Goal: Find specific page/section: Find specific page/section

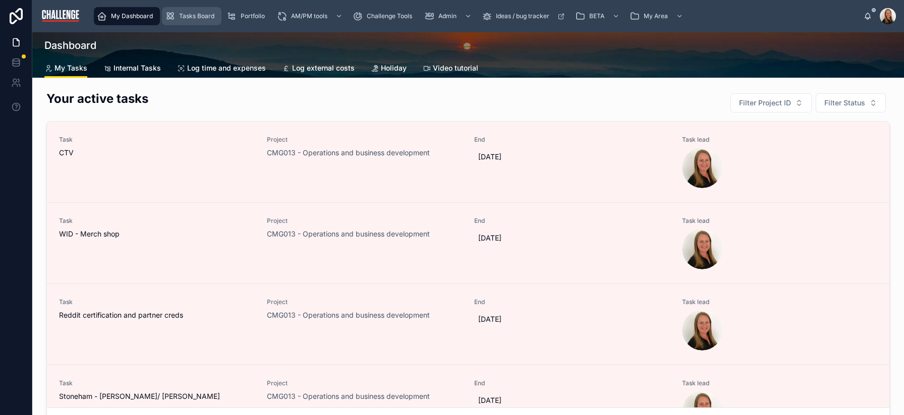
click at [196, 17] on span "Tasks Board" at bounding box center [196, 16] width 35 height 8
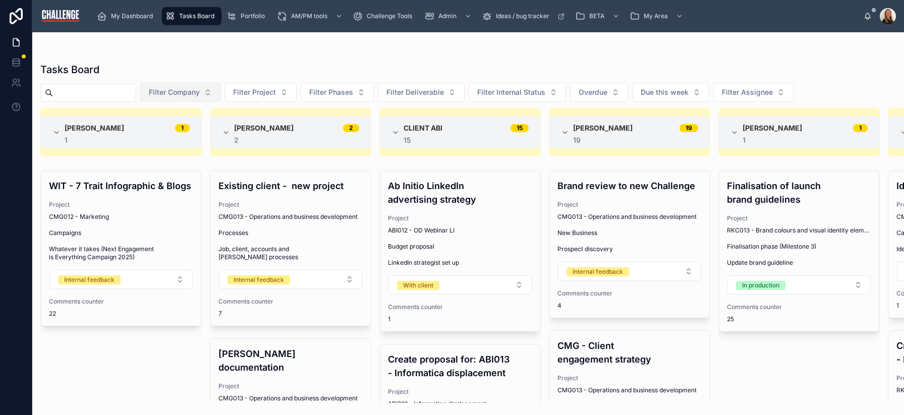
click at [217, 93] on button "Filter Company" at bounding box center [180, 92] width 80 height 19
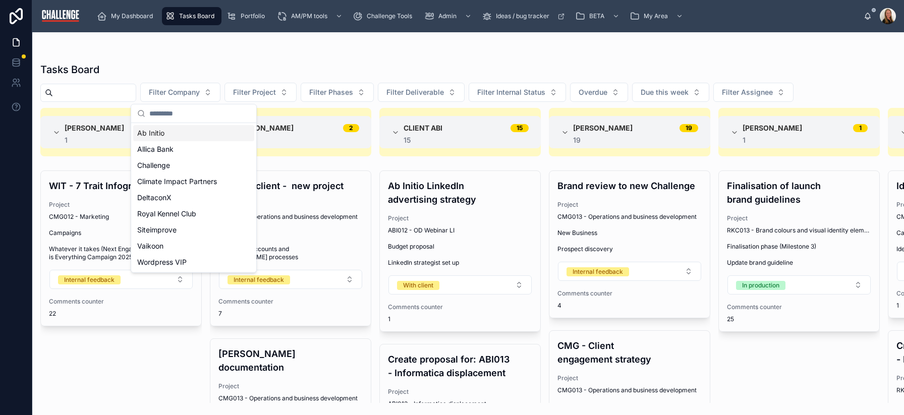
click at [184, 129] on div "Ab Initio" at bounding box center [193, 133] width 121 height 16
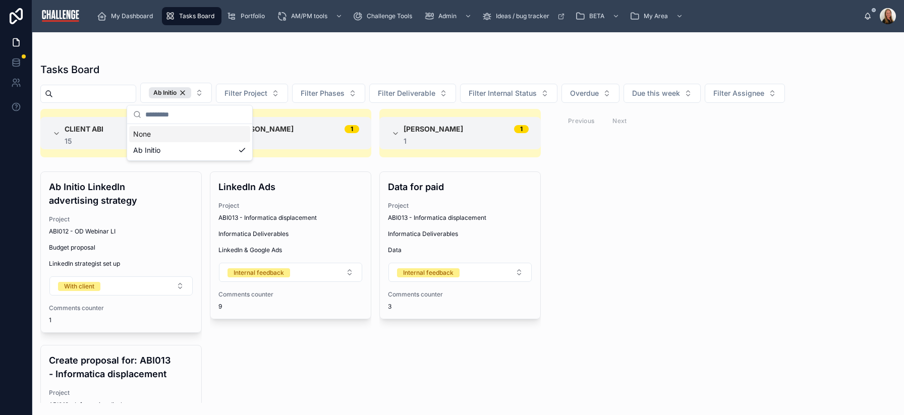
click at [215, 67] on div "Tasks Board" at bounding box center [468, 70] width 856 height 14
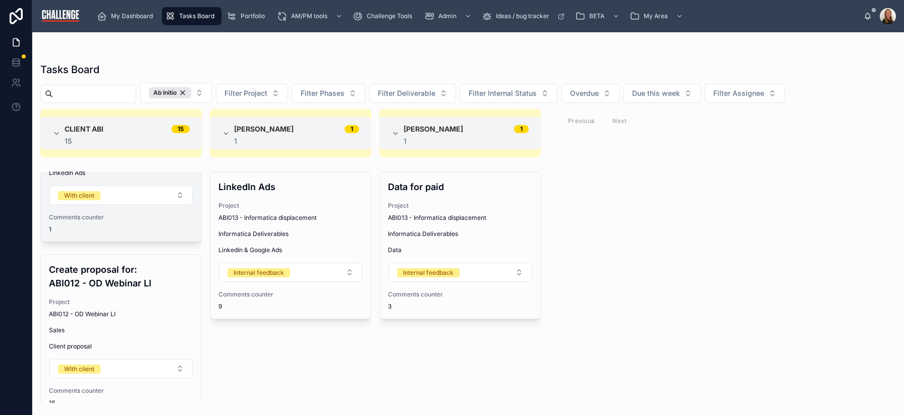
scroll to position [2245, 0]
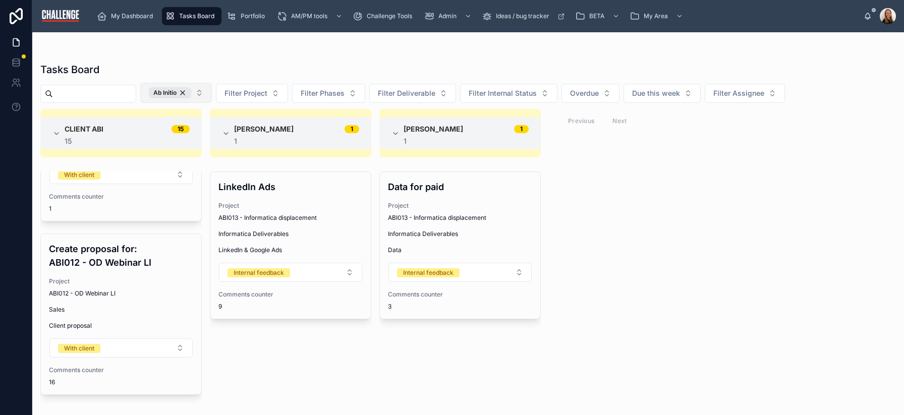
drag, startPoint x: 198, startPoint y: 92, endPoint x: 209, endPoint y: 96, distance: 12.3
click at [191, 92] on div "Ab Initio" at bounding box center [170, 92] width 42 height 11
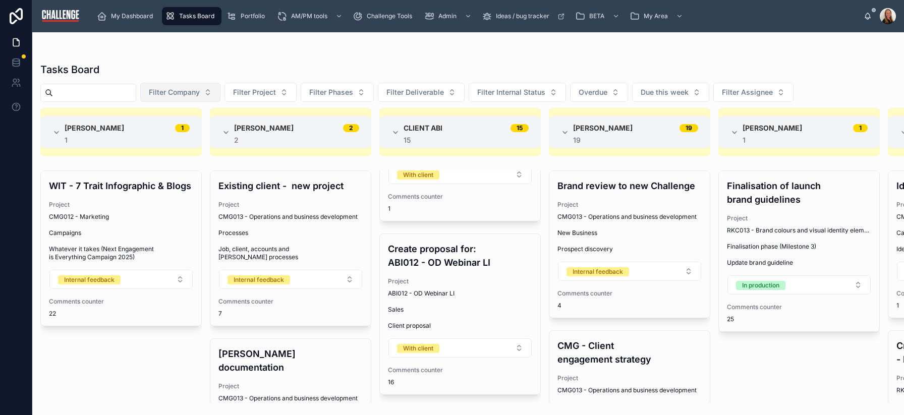
click at [220, 93] on button "Filter Company" at bounding box center [180, 92] width 80 height 19
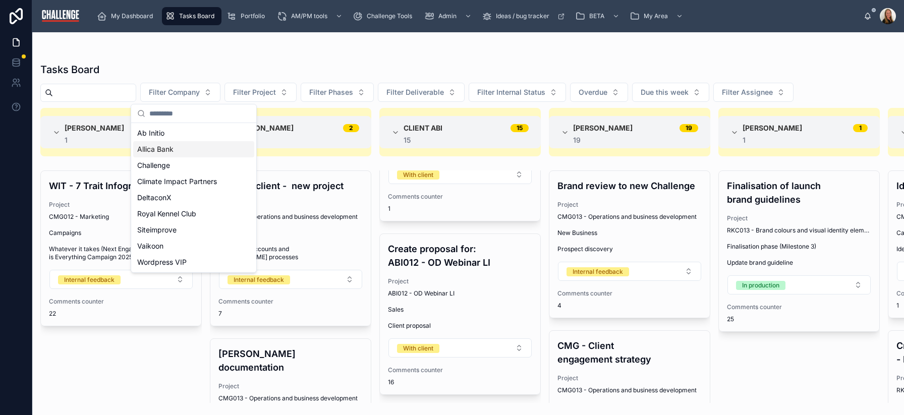
click at [210, 151] on div "Allica Bank" at bounding box center [193, 149] width 121 height 16
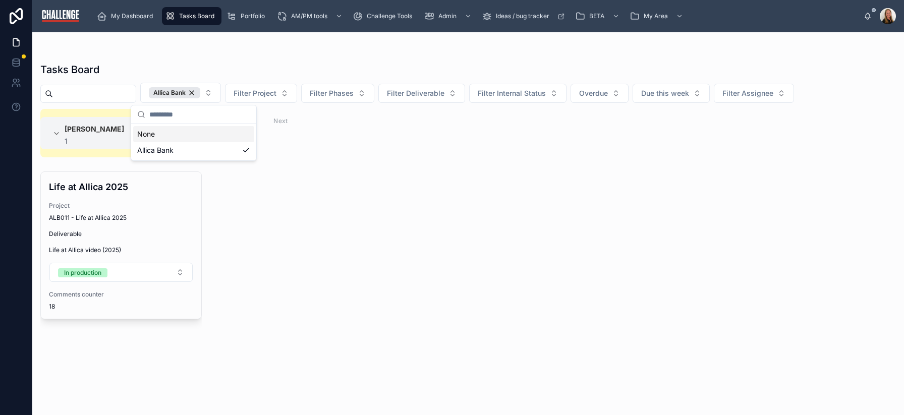
click at [313, 64] on div "Tasks Board" at bounding box center [468, 70] width 856 height 14
click at [200, 94] on div "Allica Bank" at bounding box center [174, 92] width 51 height 11
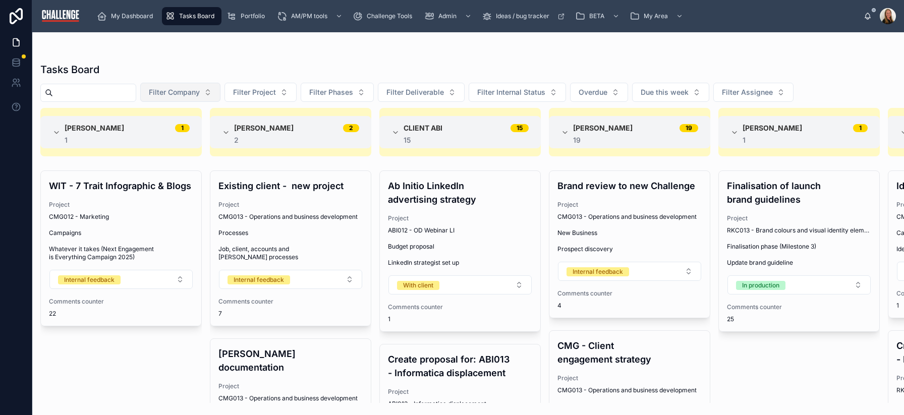
click at [220, 93] on button "Filter Company" at bounding box center [180, 92] width 80 height 19
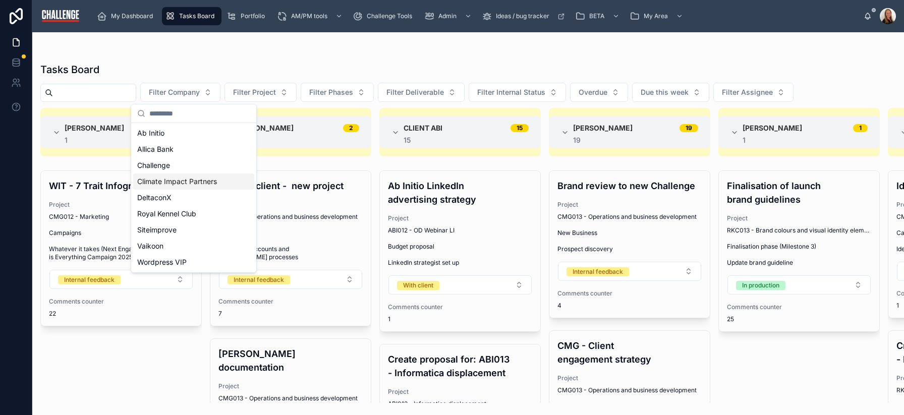
click at [173, 176] on div "Climate Impact Partners" at bounding box center [193, 182] width 121 height 16
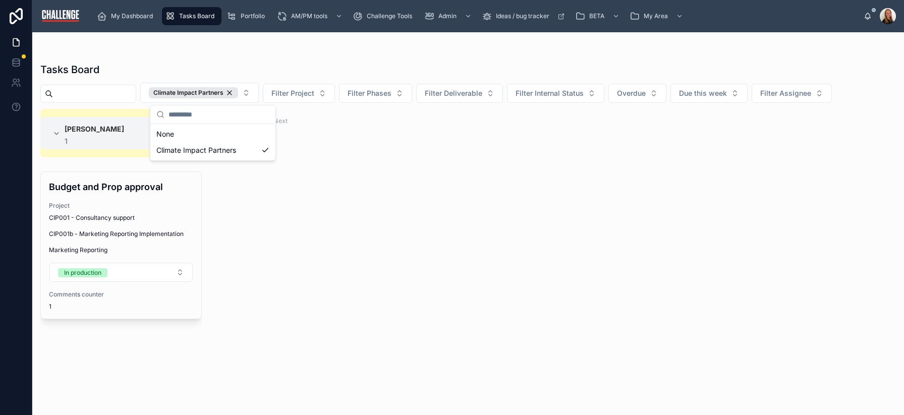
click at [163, 61] on div "Tasks Board Climate Impact Partners Filter Project Filter Phases Filter Deliver…" at bounding box center [468, 229] width 872 height 347
click at [238, 93] on div "Climate Impact Partners" at bounding box center [193, 92] width 89 height 11
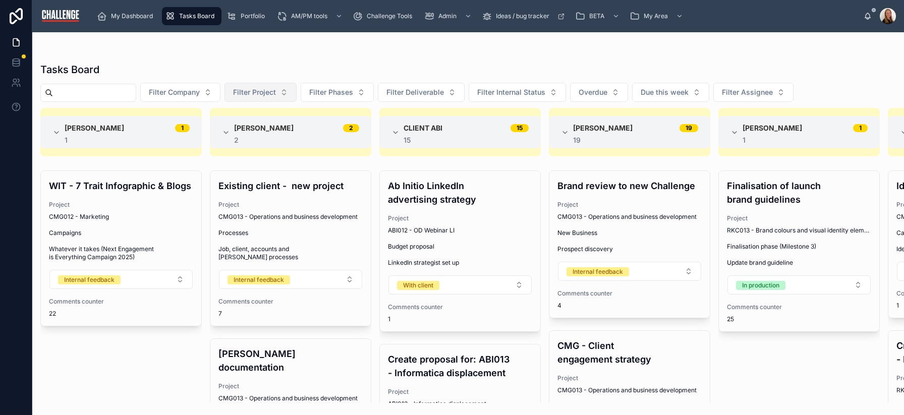
click at [241, 93] on button "Filter Project" at bounding box center [260, 92] width 72 height 19
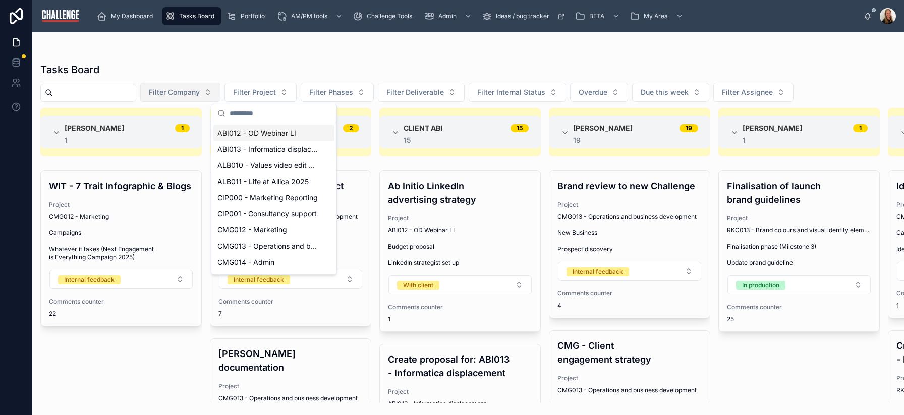
click at [214, 91] on button "Filter Company" at bounding box center [180, 92] width 80 height 19
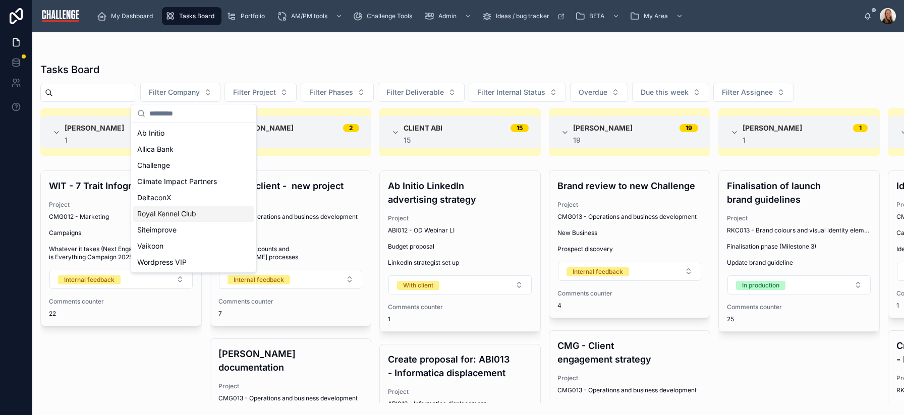
click at [198, 213] on div "Royal Kennel Club" at bounding box center [193, 214] width 121 height 16
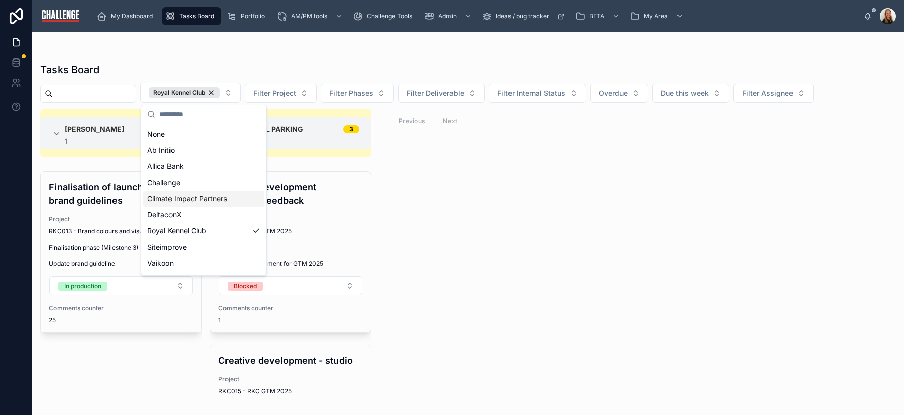
click at [705, 245] on div "[PERSON_NAME] 1 1 Finalisation of launch brand guidelines Project RKC013 - Bran…" at bounding box center [468, 256] width 872 height 294
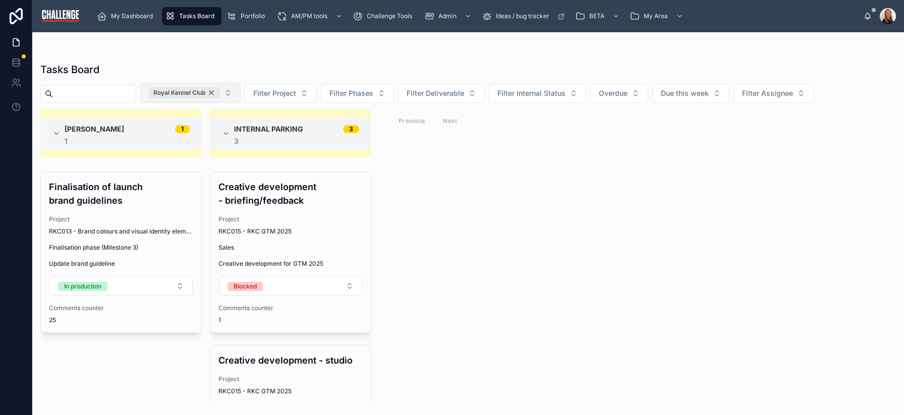
click at [220, 93] on div "Royal Kennel Club" at bounding box center [184, 92] width 71 height 11
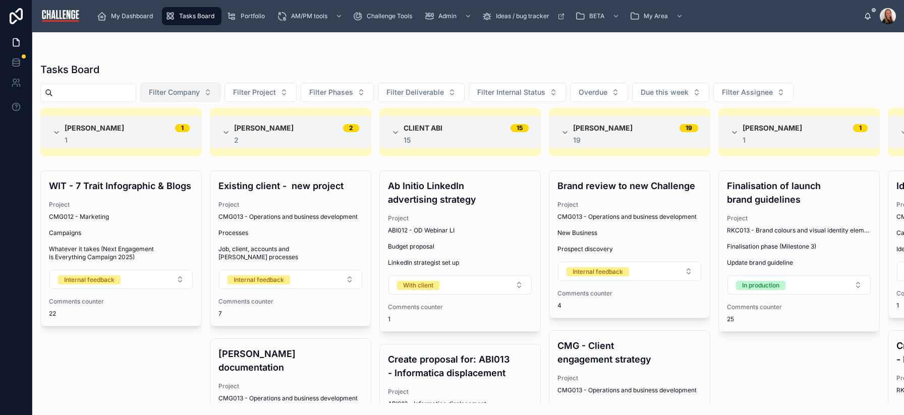
click at [220, 90] on button "Filter Company" at bounding box center [180, 92] width 80 height 19
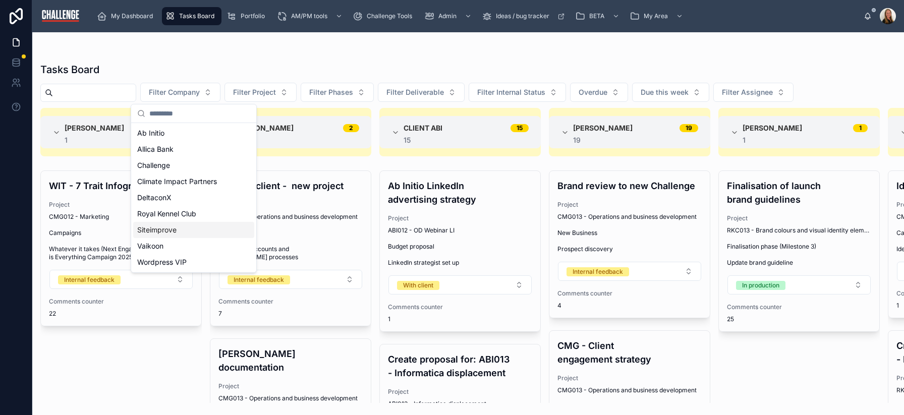
click at [192, 222] on div "Siteimprove" at bounding box center [193, 230] width 121 height 16
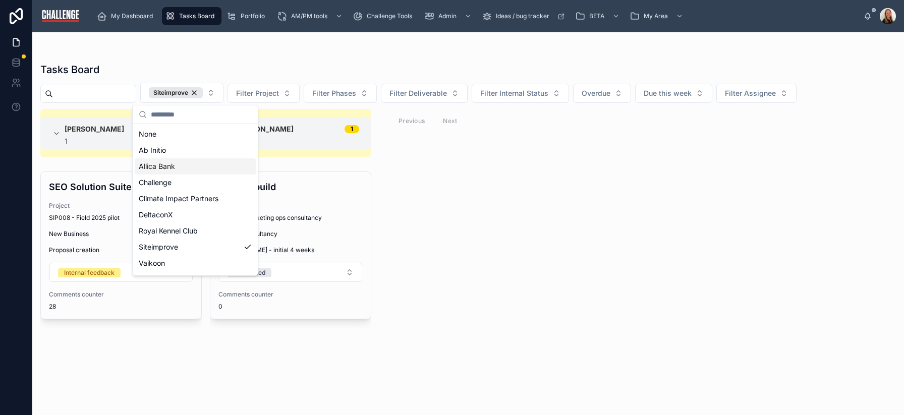
click at [384, 66] on div "Tasks Board" at bounding box center [468, 70] width 856 height 14
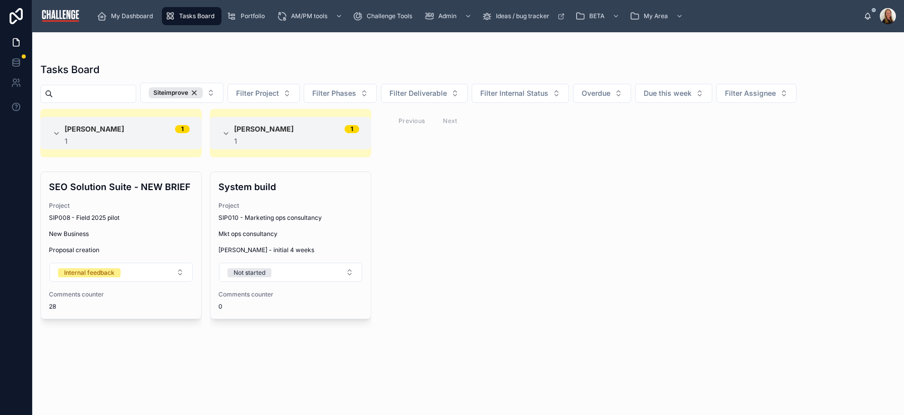
click at [203, 93] on div "Siteimprove" at bounding box center [176, 92] width 54 height 11
click at [203, 93] on span "Siteimprove" at bounding box center [176, 92] width 54 height 11
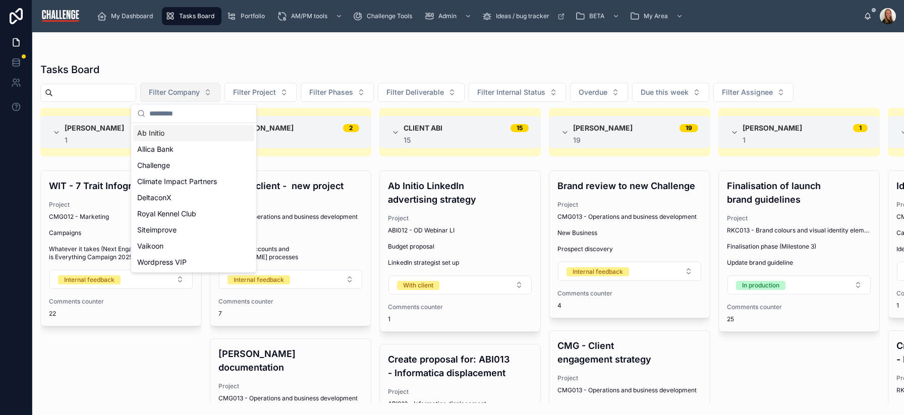
click at [220, 92] on button "Filter Company" at bounding box center [180, 92] width 80 height 19
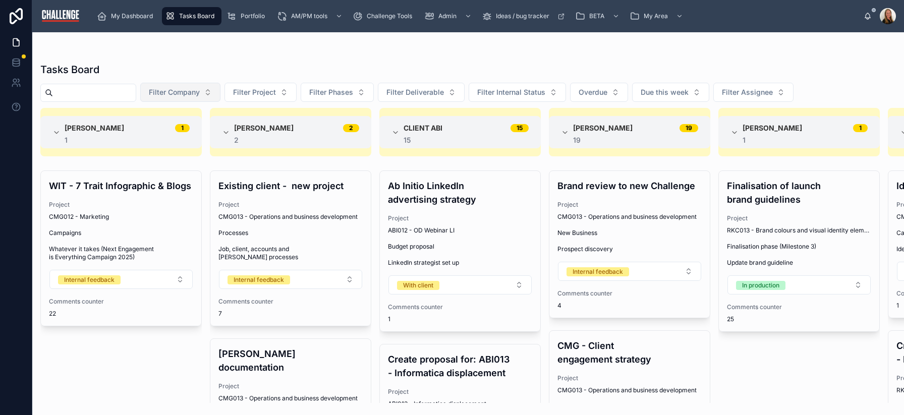
click at [220, 89] on button "Filter Company" at bounding box center [180, 92] width 80 height 19
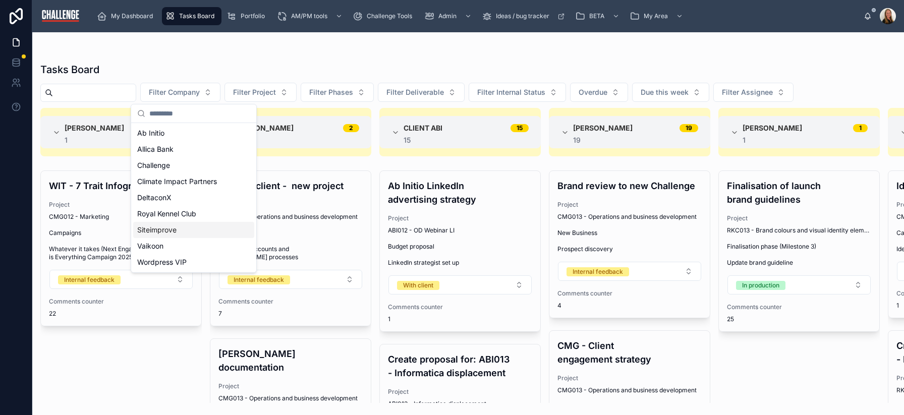
click at [177, 231] on div "Siteimprove" at bounding box center [193, 230] width 121 height 16
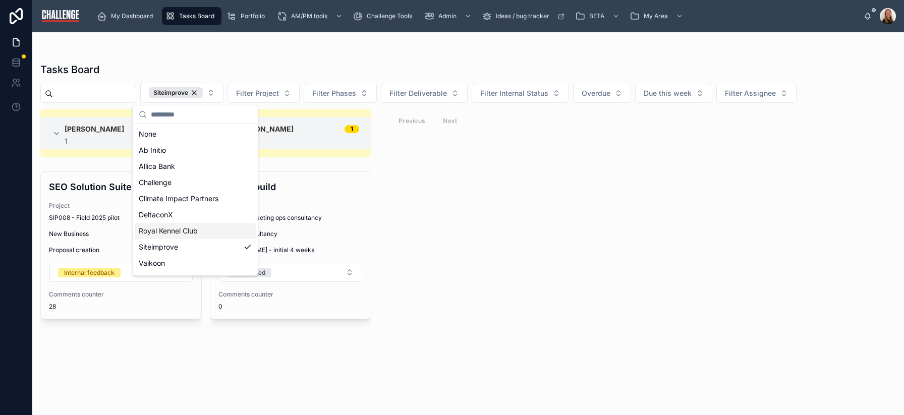
click at [497, 239] on div "[PERSON_NAME] 1 1 SEO Solution Suite - NEW BRIEF Project SIP008 - Field 2025 pi…" at bounding box center [468, 256] width 872 height 294
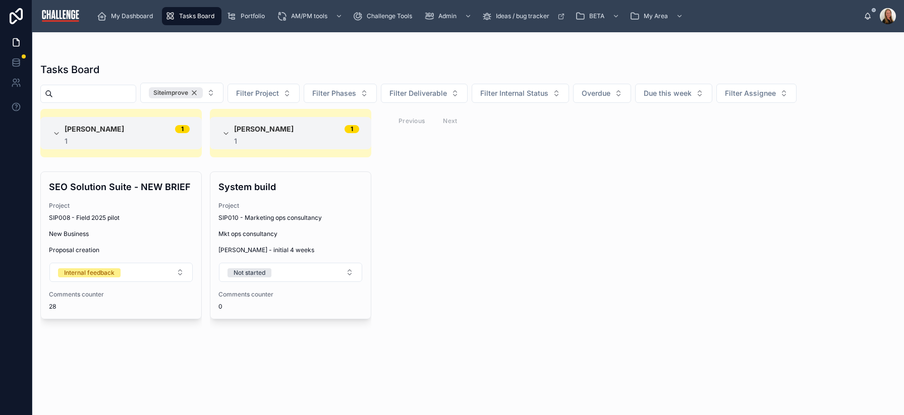
click at [203, 93] on div "Siteimprove" at bounding box center [176, 92] width 54 height 11
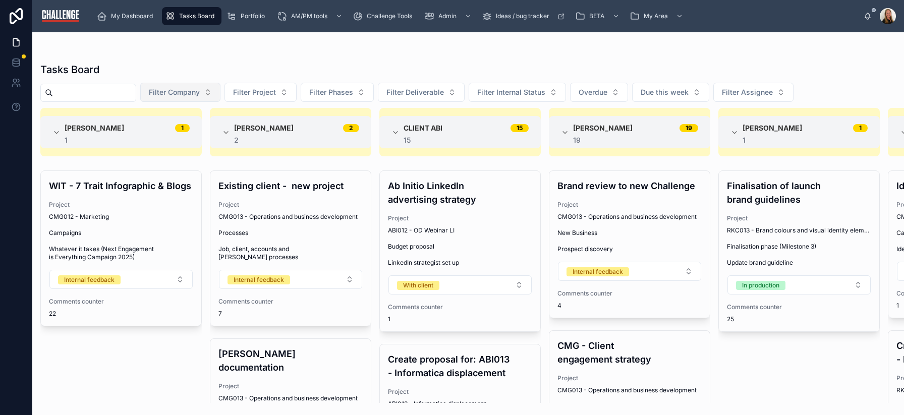
click at [220, 95] on button "Filter Company" at bounding box center [180, 92] width 80 height 19
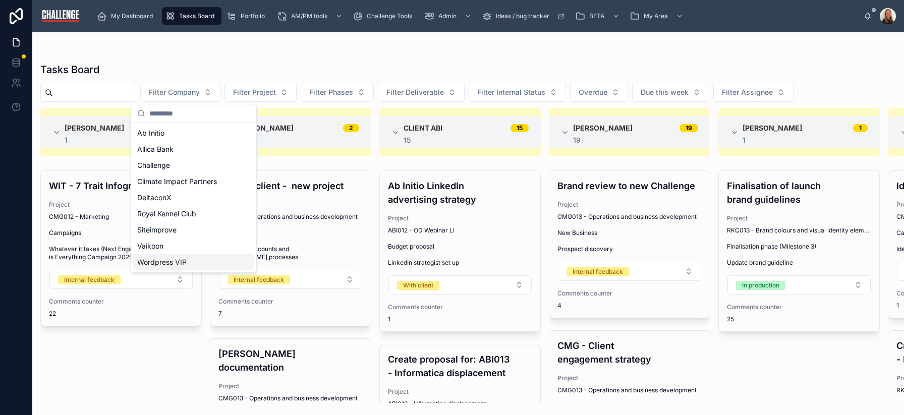
click at [197, 262] on div "Wordpress VIP" at bounding box center [193, 262] width 121 height 16
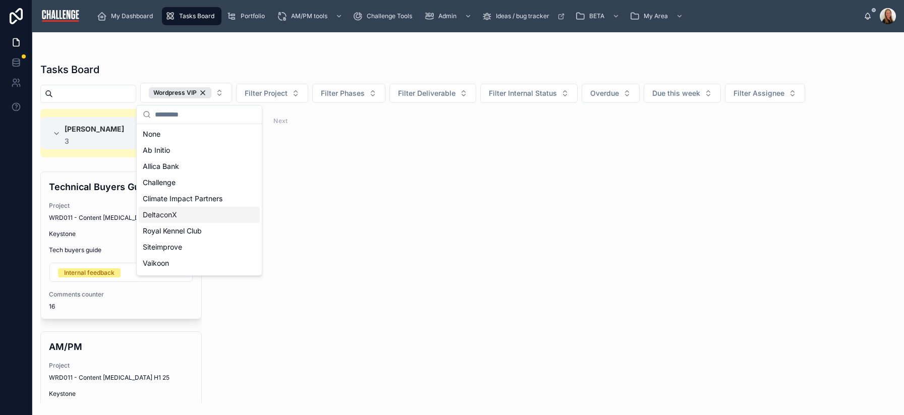
click at [340, 69] on div "Tasks Board" at bounding box center [468, 70] width 856 height 14
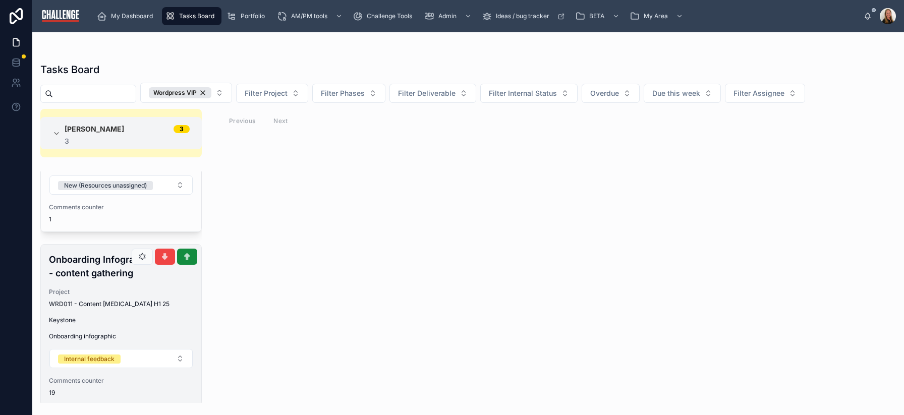
scroll to position [258, 0]
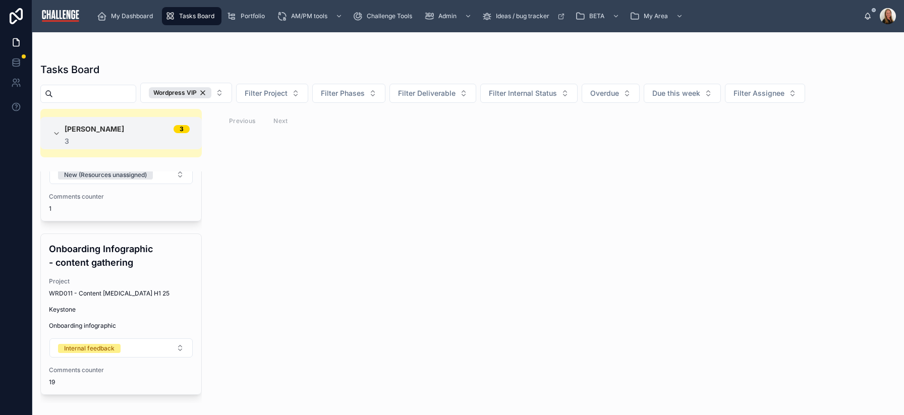
click at [501, 279] on div "[PERSON_NAME] 3 3 Technical Buyers Guide Project WRD011 - Content [MEDICAL_DATA…" at bounding box center [468, 256] width 872 height 294
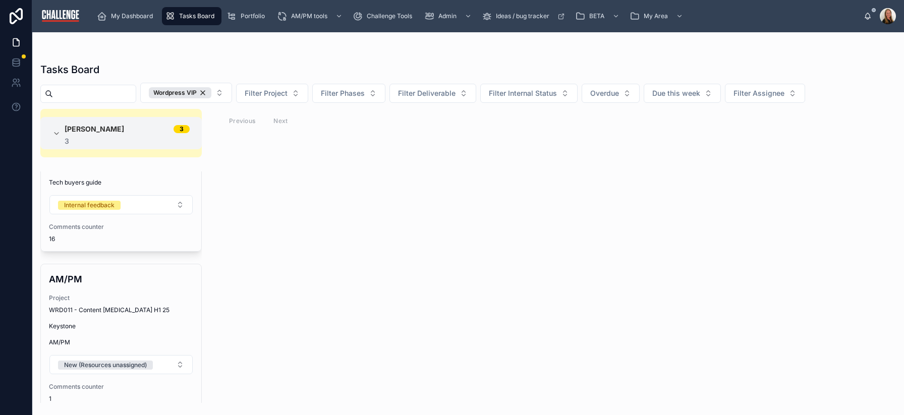
scroll to position [123, 0]
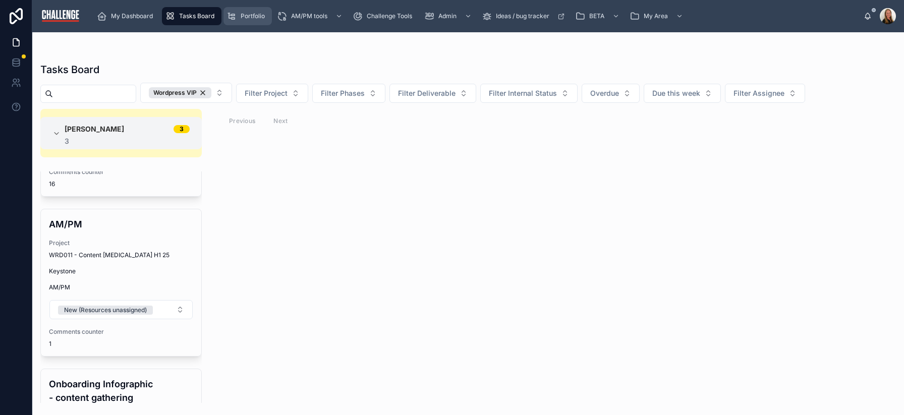
click at [256, 16] on span "Portfolio" at bounding box center [253, 16] width 24 height 8
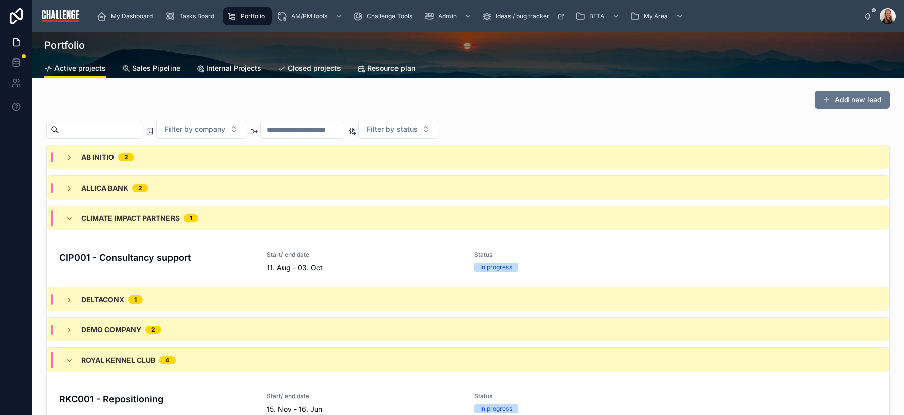
click at [144, 72] on span "Sales Pipeline" at bounding box center [156, 68] width 48 height 10
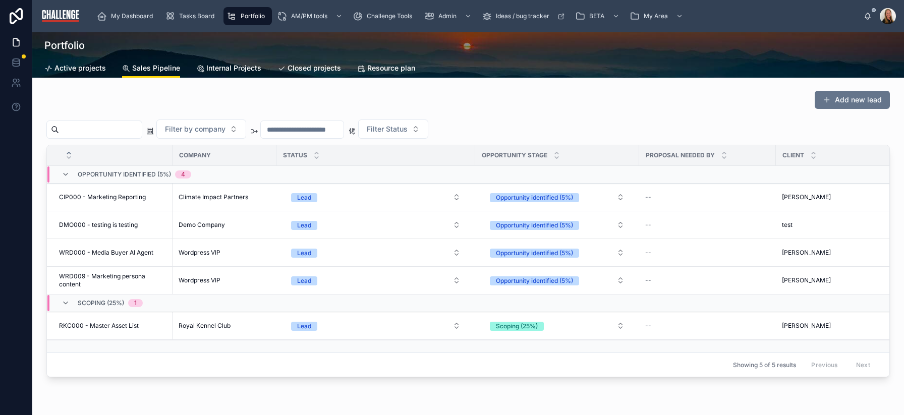
click at [347, 106] on div "Add new lead" at bounding box center [467, 101] width 843 height 23
